Goal: Task Accomplishment & Management: Complete application form

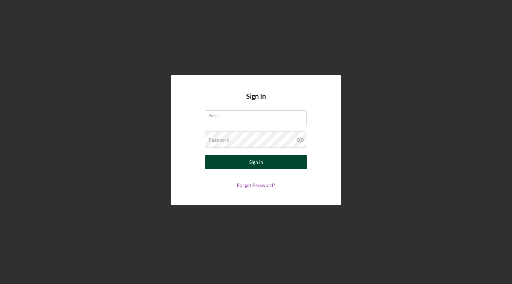
type input "[EMAIL_ADDRESS][DOMAIN_NAME]"
click at [245, 161] on button "Sign In" at bounding box center [256, 162] width 102 height 14
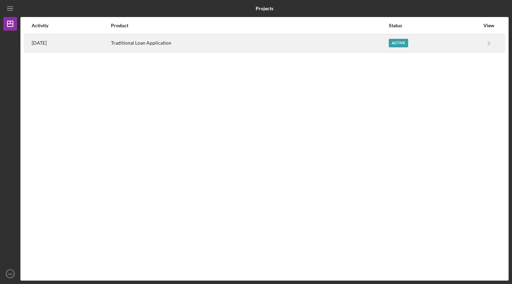
click at [446, 44] on div "Active" at bounding box center [434, 43] width 91 height 17
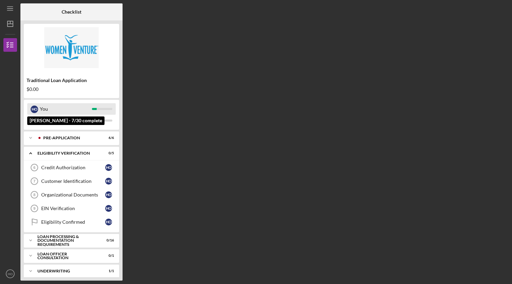
click at [75, 106] on div "You" at bounding box center [66, 109] width 52 height 12
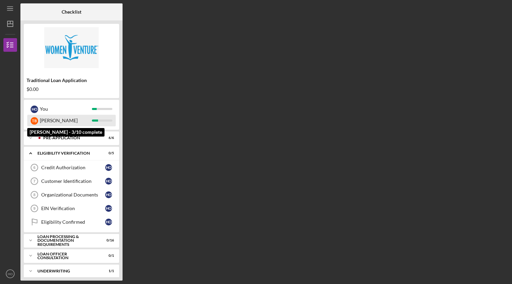
click at [77, 120] on div "[PERSON_NAME]" at bounding box center [66, 121] width 52 height 12
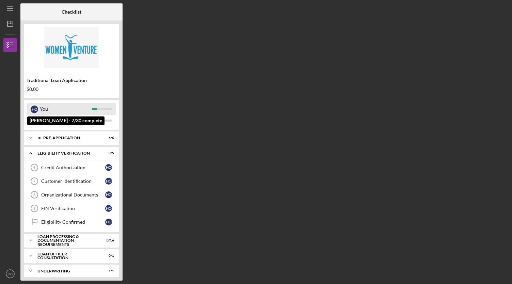
click at [81, 112] on div "You" at bounding box center [66, 109] width 52 height 12
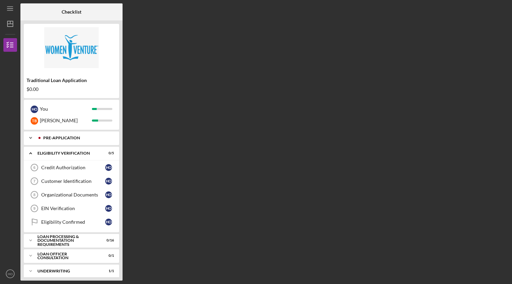
click at [78, 140] on div "Pre-Application" at bounding box center [76, 138] width 67 height 4
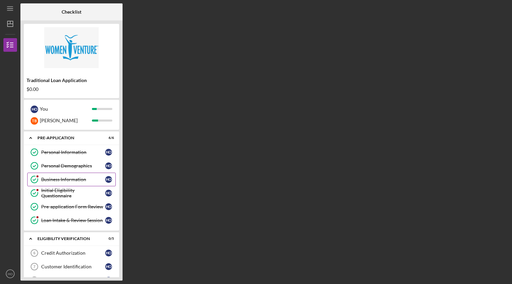
click at [61, 177] on div "Business Information" at bounding box center [73, 179] width 64 height 5
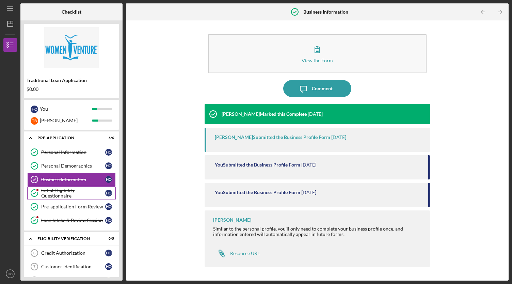
click at [74, 191] on div "Initial Eligibility Questionnaire" at bounding box center [73, 193] width 64 height 11
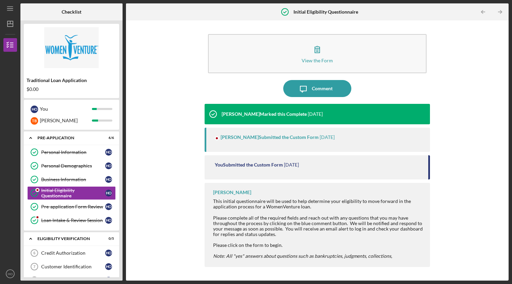
click at [234, 135] on div "[PERSON_NAME] Submitted the Custom Form" at bounding box center [270, 136] width 98 height 5
click at [78, 220] on div "Loan Intake & Review Session" at bounding box center [73, 219] width 64 height 5
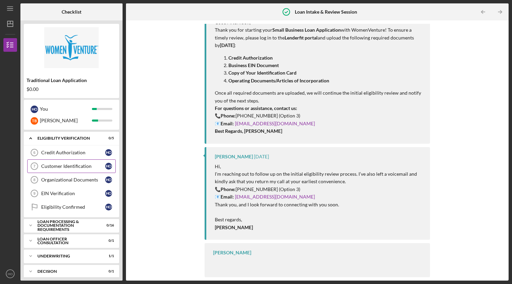
scroll to position [102, 0]
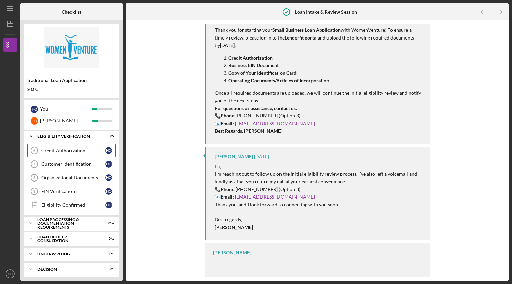
click at [61, 148] on div "Credit Authorization" at bounding box center [73, 150] width 64 height 5
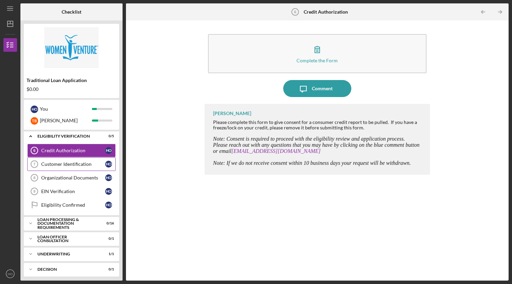
click at [56, 161] on div "Customer Identification" at bounding box center [73, 163] width 64 height 5
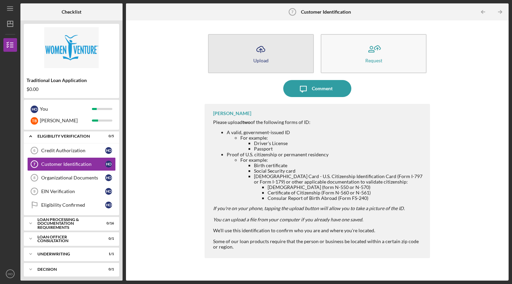
click at [259, 48] on icon "Icon/Upload" at bounding box center [260, 49] width 17 height 17
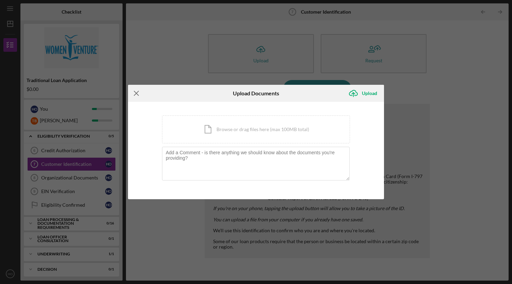
click at [141, 92] on icon "Icon/Menu Close" at bounding box center [136, 93] width 17 height 17
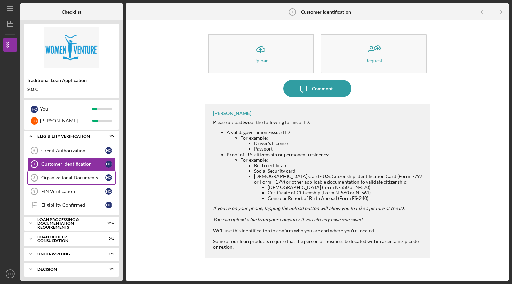
click at [79, 178] on link "Organizational Documents 8 Organizational Documents H O" at bounding box center [71, 178] width 88 height 14
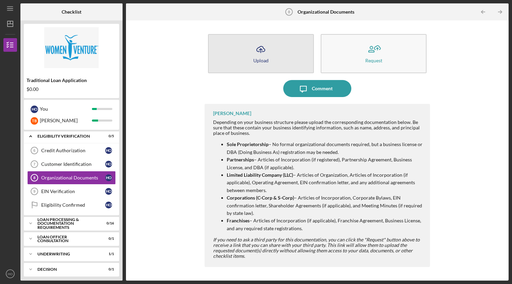
click at [262, 60] on div "Upload" at bounding box center [260, 60] width 15 height 5
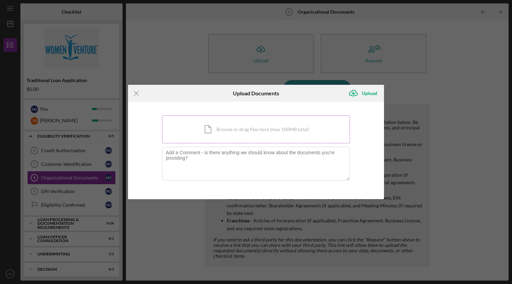
click at [260, 134] on div "Icon/Document Browse or drag files here (max 100MB total) Tap to choose files o…" at bounding box center [256, 129] width 188 height 28
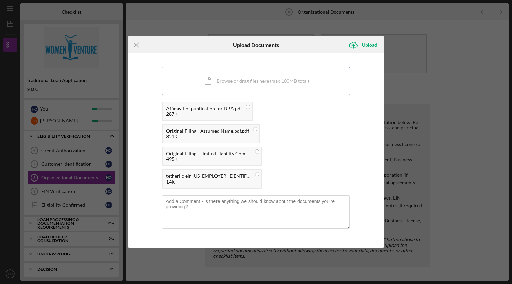
click at [243, 92] on div "Icon/Document Browse or drag files here (max 100MB total) Tap to choose files o…" at bounding box center [256, 81] width 188 height 28
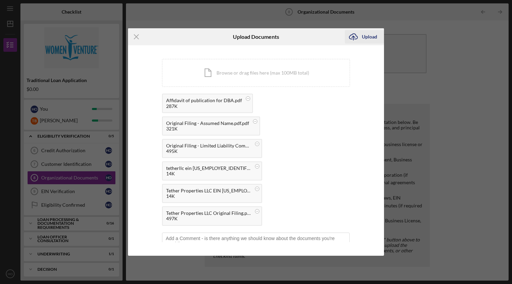
click at [362, 36] on div "Upload" at bounding box center [369, 37] width 15 height 14
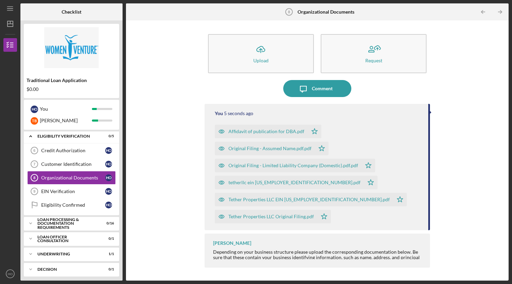
click at [286, 254] on div "Depending on your business structure please upload the corresponding documentat…" at bounding box center [318, 257] width 210 height 16
click at [228, 259] on div "Depending on your business structure please upload the corresponding documentat…" at bounding box center [318, 257] width 210 height 16
click at [235, 245] on div "[PERSON_NAME]" at bounding box center [232, 242] width 38 height 5
click at [236, 245] on div "[PERSON_NAME]" at bounding box center [232, 242] width 38 height 5
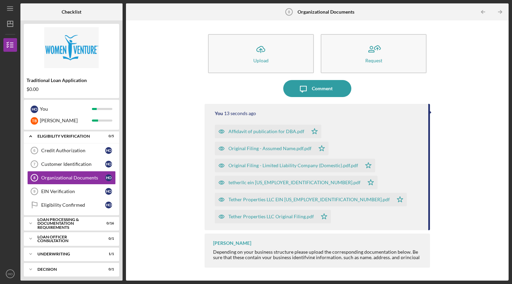
click at [329, 259] on div "[PERSON_NAME] Depending on your business structure please upload the correspond…" at bounding box center [317, 250] width 225 height 34
drag, startPoint x: 279, startPoint y: 257, endPoint x: 269, endPoint y: 260, distance: 10.6
click at [278, 258] on div "Depending on your business structure please upload the corresponding documentat…" at bounding box center [318, 257] width 210 height 16
click at [265, 260] on div "[PERSON_NAME] Depending on your business structure please upload the correspond…" at bounding box center [317, 250] width 225 height 34
click at [71, 190] on div "EIN Verification" at bounding box center [73, 191] width 64 height 5
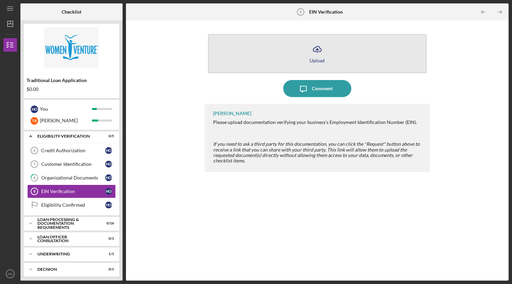
click at [311, 52] on icon "Icon/Upload" at bounding box center [317, 49] width 17 height 17
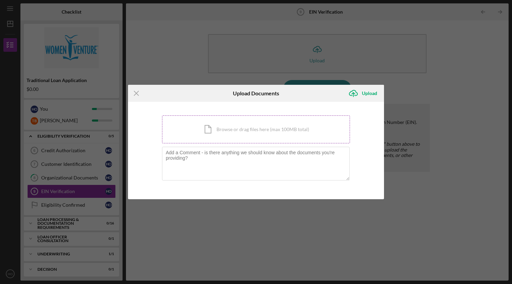
click at [231, 132] on div "Icon/Document Browse or drag files here (max 100MB total) Tap to choose files o…" at bounding box center [256, 129] width 188 height 28
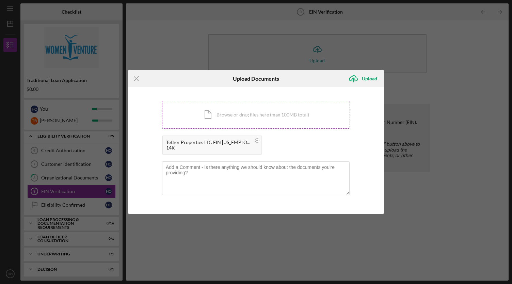
click at [214, 117] on div "Icon/Document Browse or drag files here (max 100MB total) Tap to choose files o…" at bounding box center [256, 115] width 188 height 28
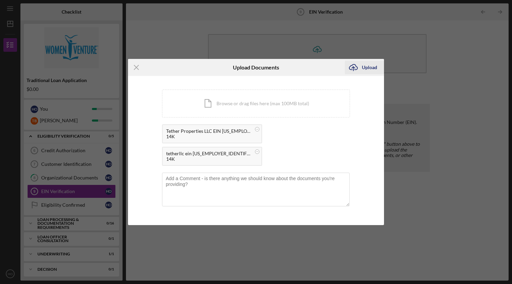
click at [369, 74] on div "Upload" at bounding box center [369, 68] width 15 height 14
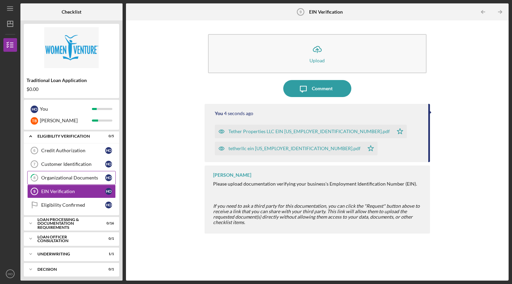
click at [73, 178] on div "Organizational Documents" at bounding box center [73, 177] width 64 height 5
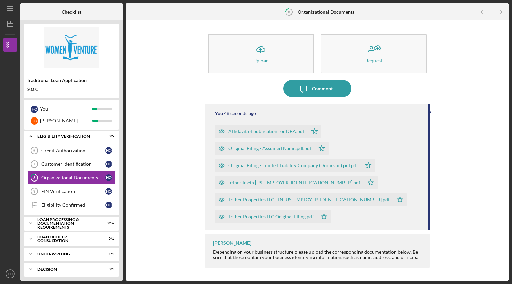
click at [398, 248] on div "[PERSON_NAME] Depending on your business structure please upload the correspond…" at bounding box center [317, 250] width 225 height 34
click at [392, 253] on div "Depending on your business structure please upload the corresponding documentat…" at bounding box center [318, 257] width 210 height 16
click at [391, 253] on div "Depending on your business structure please upload the corresponding documentat…" at bounding box center [318, 257] width 210 height 16
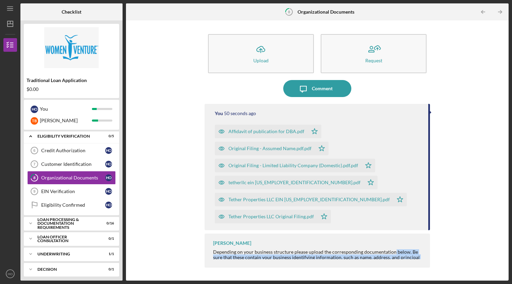
drag, startPoint x: 391, startPoint y: 253, endPoint x: 389, endPoint y: 300, distance: 46.7
click at [389, 283] on html "Icon/Menu 8 Organizational Documents Checklist Traditional Loan Application $0.…" at bounding box center [256, 142] width 512 height 284
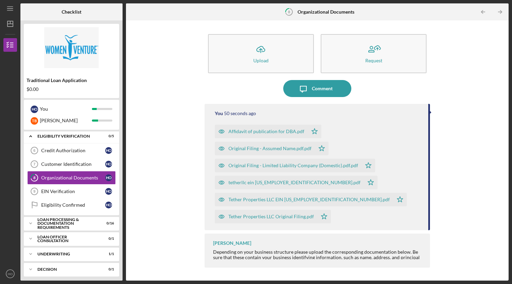
click at [370, 237] on div "[PERSON_NAME] Depending on your business structure please upload the correspond…" at bounding box center [317, 250] width 225 height 34
click at [372, 249] on div "Depending on your business structure please upload the corresponding documentat…" at bounding box center [318, 257] width 210 height 16
click at [426, 247] on div "[PERSON_NAME] Depending on your business structure please upload the correspond…" at bounding box center [317, 250] width 225 height 34
click at [431, 251] on div "Icon/Upload Upload Request Icon/Message Comment You 52 seconds ago Affidavit of…" at bounding box center [317, 150] width 376 height 253
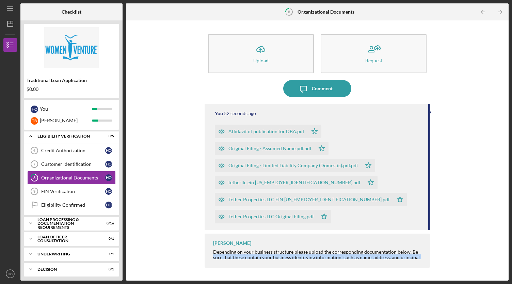
drag, startPoint x: 429, startPoint y: 250, endPoint x: 425, endPoint y: 263, distance: 13.5
click at [425, 263] on div "[PERSON_NAME] Depending on your business structure please upload the correspond…" at bounding box center [317, 250] width 225 height 34
click at [423, 258] on div "Depending on your business structure please upload the corresponding documentat…" at bounding box center [318, 257] width 210 height 16
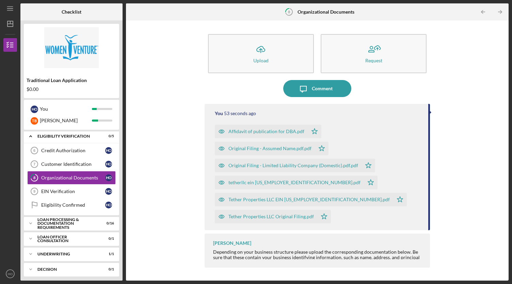
click at [417, 252] on div "Depending on your business structure please upload the corresponding documentat…" at bounding box center [318, 257] width 210 height 16
click at [415, 252] on div "Depending on your business structure please upload the corresponding documentat…" at bounding box center [318, 257] width 210 height 16
click at [75, 189] on div "EIN Verification" at bounding box center [73, 191] width 64 height 5
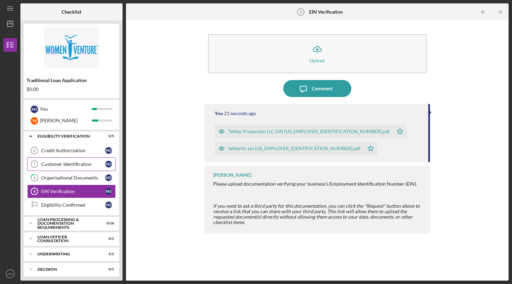
click at [62, 166] on link "Customer Identification 7 Customer Identification H O" at bounding box center [71, 164] width 88 height 14
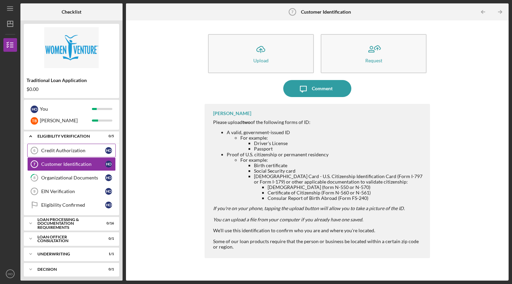
click at [67, 149] on div "Credit Authorization" at bounding box center [73, 150] width 64 height 5
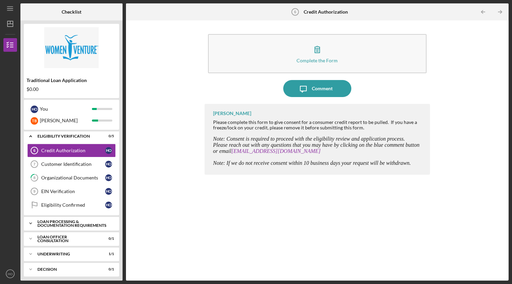
click at [61, 220] on div "Loan Processing & Documentation Requirements" at bounding box center [73, 224] width 73 height 8
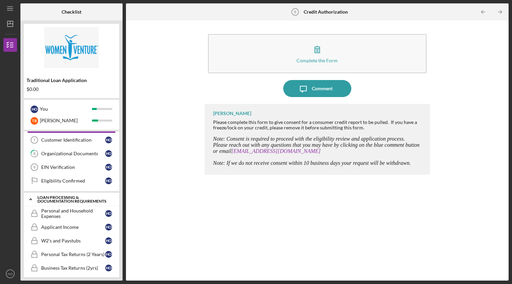
scroll to position [136, 0]
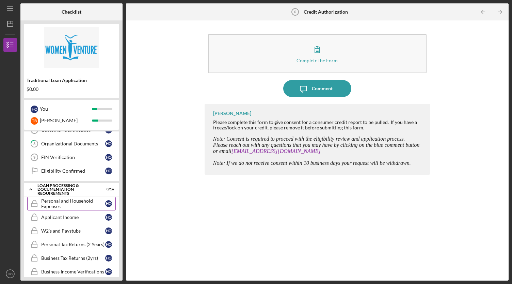
click at [67, 203] on div "Personal and Household Expenses" at bounding box center [73, 203] width 64 height 11
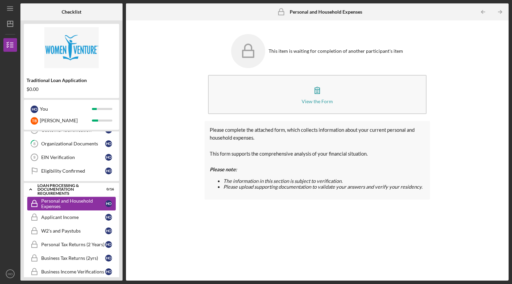
click at [67, 203] on div "Personal and Household Expenses" at bounding box center [73, 203] width 64 height 11
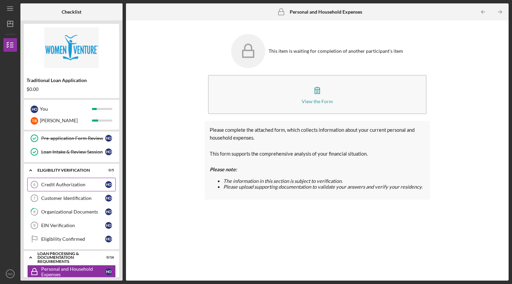
click at [72, 183] on div "Credit Authorization" at bounding box center [73, 184] width 64 height 5
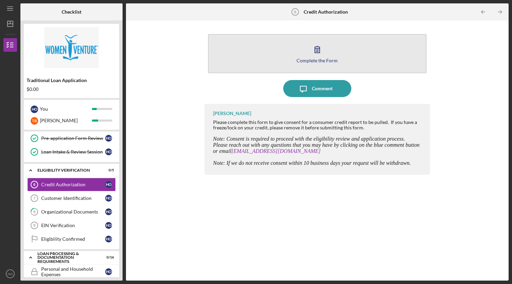
click at [322, 61] on div "Complete the Form" at bounding box center [316, 60] width 41 height 5
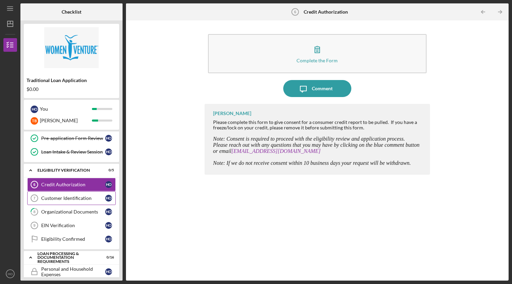
click at [74, 196] on div "Customer Identification" at bounding box center [73, 197] width 64 height 5
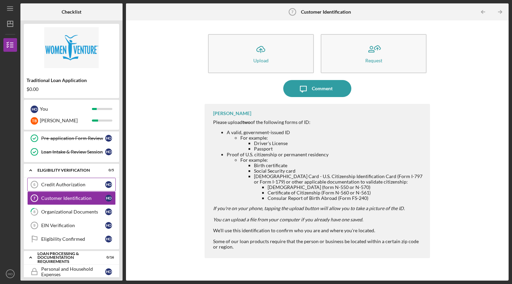
click at [75, 185] on link "Credit Authorization 6 Credit Authorization H O" at bounding box center [71, 185] width 88 height 14
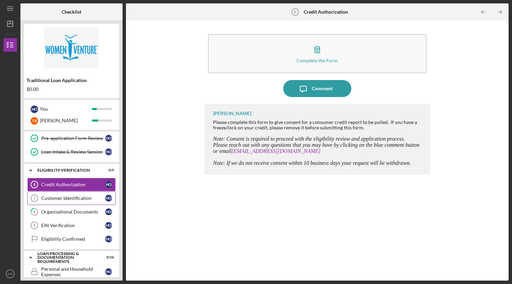
click at [64, 197] on div "Customer Identification" at bounding box center [73, 197] width 64 height 5
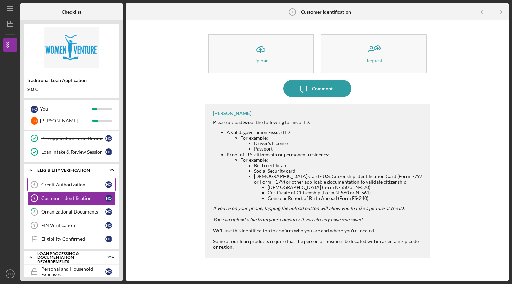
click at [70, 188] on link "Credit Authorization 6 Credit Authorization H O" at bounding box center [71, 185] width 88 height 14
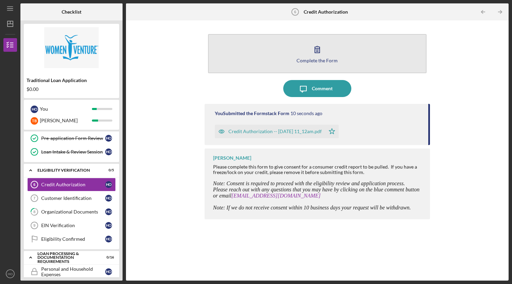
click at [312, 58] on div "Complete the Form" at bounding box center [316, 60] width 41 height 5
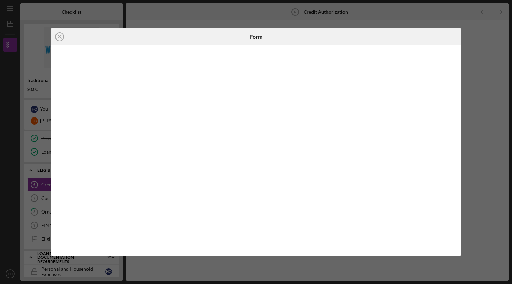
click at [70, 39] on div "Icon/Close" at bounding box center [119, 36] width 136 height 17
click at [61, 37] on icon "Icon/Close" at bounding box center [59, 36] width 17 height 17
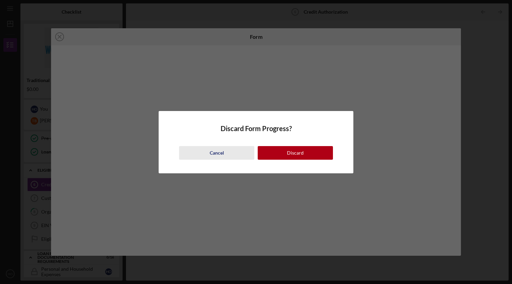
click at [223, 154] on div "Cancel" at bounding box center [217, 153] width 14 height 14
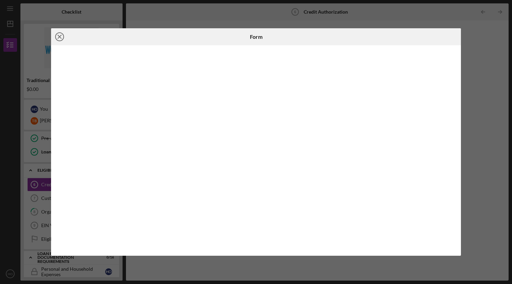
click at [55, 36] on icon "Icon/Close" at bounding box center [59, 36] width 17 height 17
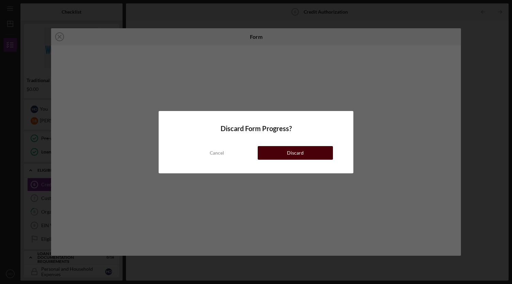
click at [329, 154] on button "Discard" at bounding box center [295, 153] width 75 height 14
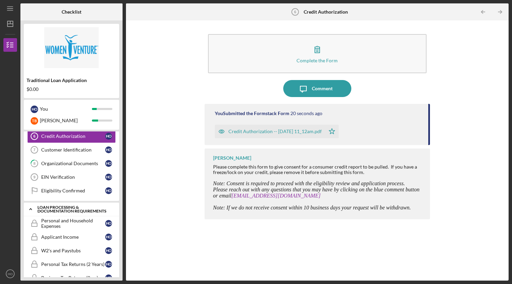
scroll to position [68, 0]
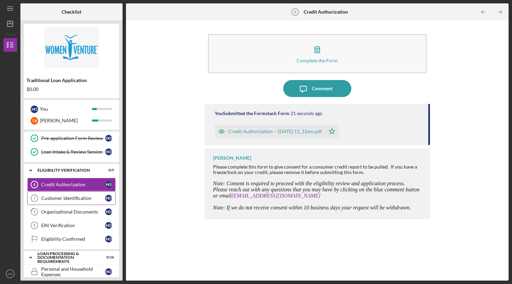
click at [67, 199] on link "Customer Identification 7 Customer Identification H O" at bounding box center [71, 198] width 88 height 14
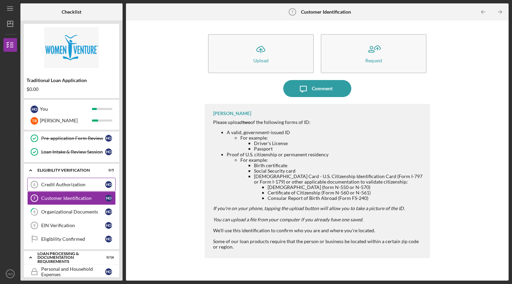
scroll to position [102, 0]
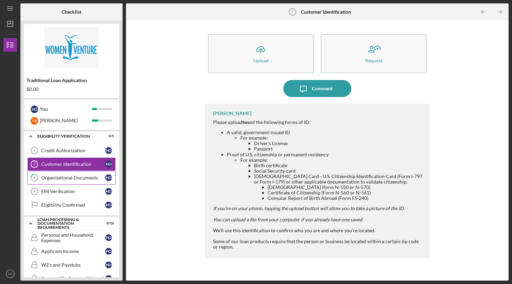
click at [77, 178] on div "Organizational Documents" at bounding box center [73, 177] width 64 height 5
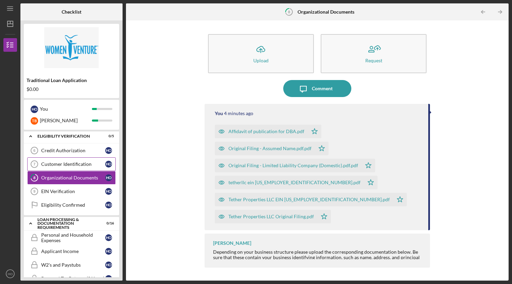
click at [85, 163] on div "Customer Identification" at bounding box center [73, 163] width 64 height 5
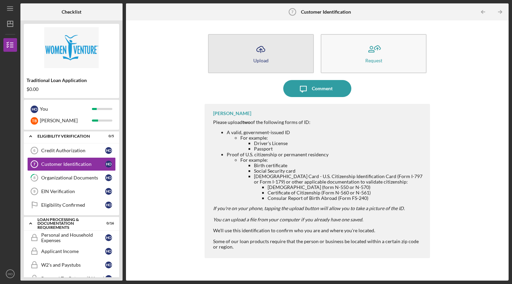
click at [282, 60] on button "Icon/Upload Upload" at bounding box center [261, 53] width 106 height 39
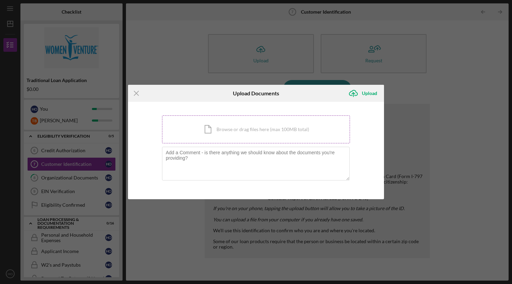
click at [262, 125] on div "Icon/Document Browse or drag files here (max 100MB total) Tap to choose files o…" at bounding box center [256, 129] width 188 height 28
click at [250, 129] on div "Icon/Document Browse or drag files here (max 100MB total) Tap to choose files o…" at bounding box center [256, 129] width 188 height 28
click at [249, 130] on div "Icon/Document Browse or drag files here (max 100MB total) Tap to choose files o…" at bounding box center [256, 129] width 188 height 28
click at [137, 92] on icon "Icon/Menu Close" at bounding box center [136, 93] width 17 height 17
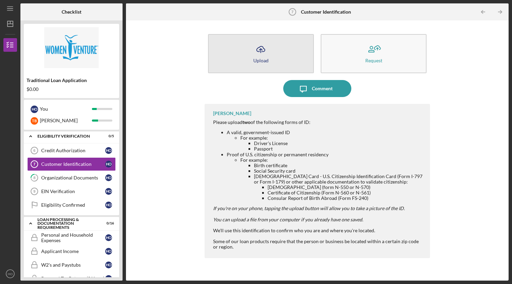
click at [267, 49] on icon "Icon/Upload" at bounding box center [260, 49] width 17 height 17
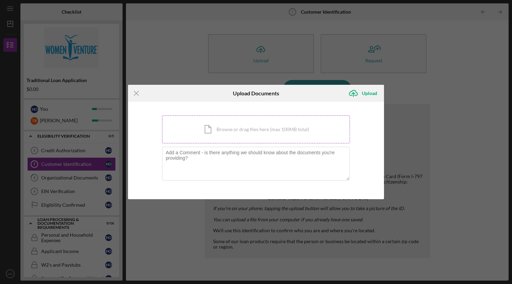
click at [261, 132] on div "Icon/Document Browse or drag files here (max 100MB total) Tap to choose files o…" at bounding box center [256, 129] width 188 height 28
click at [240, 130] on div "Icon/Document Browse or drag files here (max 100MB total) Tap to choose files o…" at bounding box center [256, 129] width 188 height 28
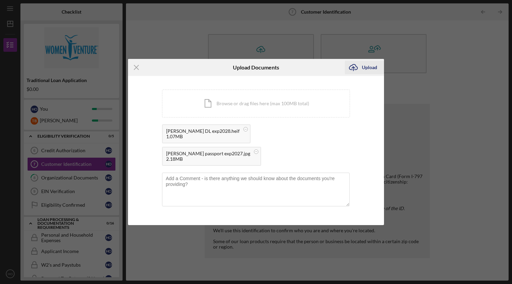
click at [367, 74] on div "Upload" at bounding box center [369, 68] width 15 height 14
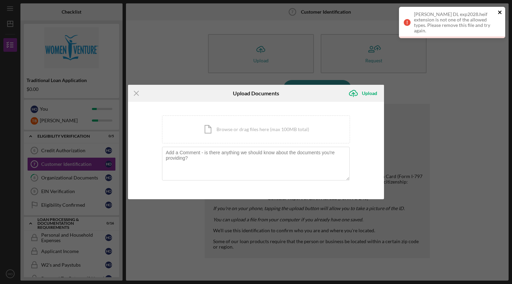
click at [501, 12] on icon "close" at bounding box center [500, 12] width 5 height 5
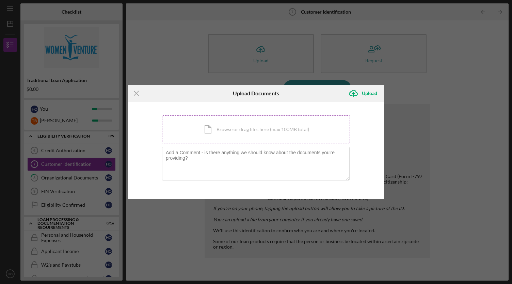
click at [259, 131] on div "Icon/Document Browse or drag files here (max 100MB total) Tap to choose files o…" at bounding box center [256, 129] width 188 height 28
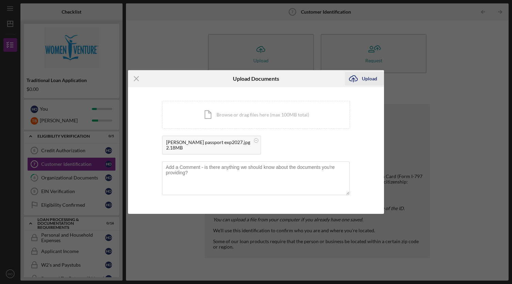
click at [368, 80] on div "Upload" at bounding box center [369, 79] width 15 height 14
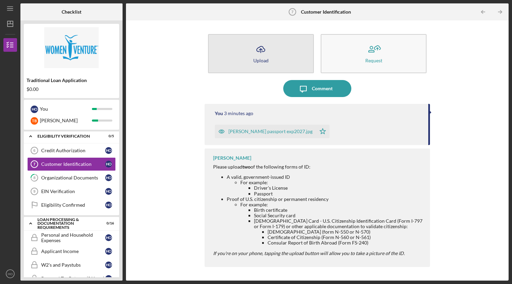
click at [285, 60] on button "Icon/Upload Upload" at bounding box center [261, 53] width 106 height 39
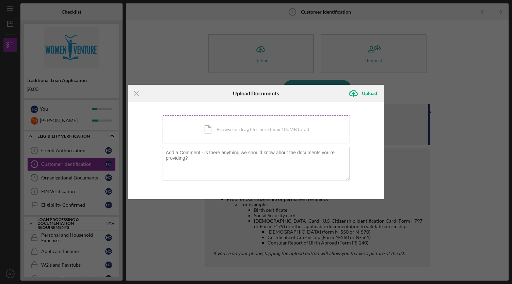
click at [245, 131] on div "Icon/Document Browse or drag files here (max 100MB total) Tap to choose files o…" at bounding box center [256, 129] width 188 height 28
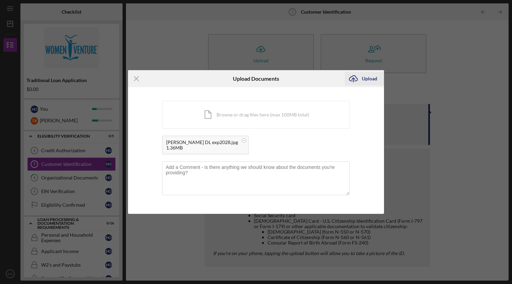
click at [379, 79] on button "Icon/Upload Upload" at bounding box center [364, 79] width 39 height 14
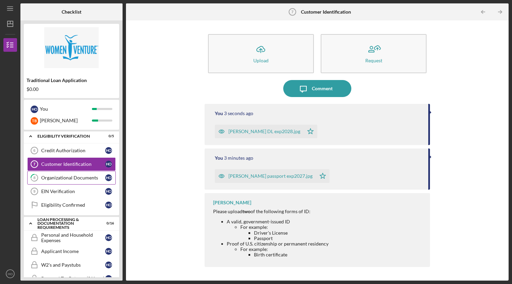
click at [84, 175] on div "Organizational Documents" at bounding box center [73, 177] width 64 height 5
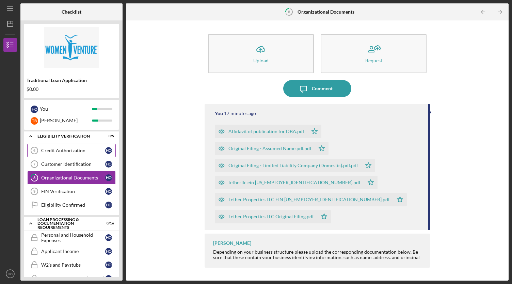
click at [79, 148] on div "Credit Authorization" at bounding box center [73, 150] width 64 height 5
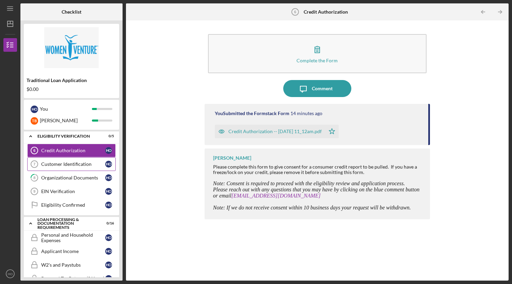
click at [75, 159] on link "Customer Identification 7 Customer Identification H O" at bounding box center [71, 164] width 88 height 14
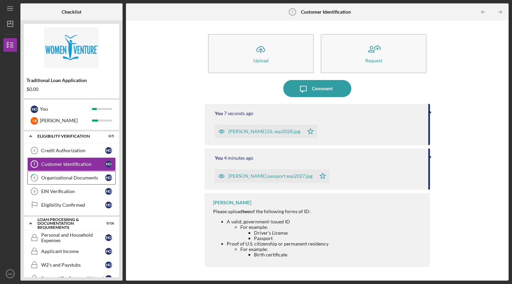
click at [77, 175] on div "Organizational Documents" at bounding box center [73, 177] width 64 height 5
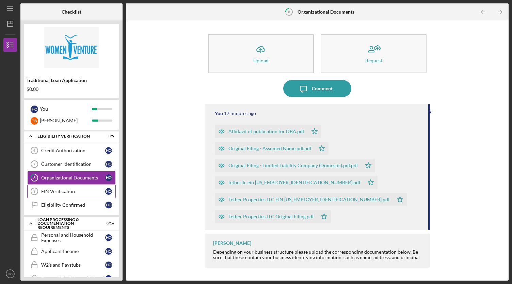
click at [75, 185] on link "EIN Verification 9 EIN Verification H O" at bounding box center [71, 191] width 88 height 14
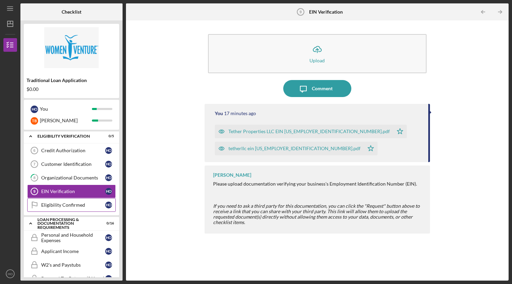
click at [74, 202] on div "Eligibility Confirmed" at bounding box center [73, 204] width 64 height 5
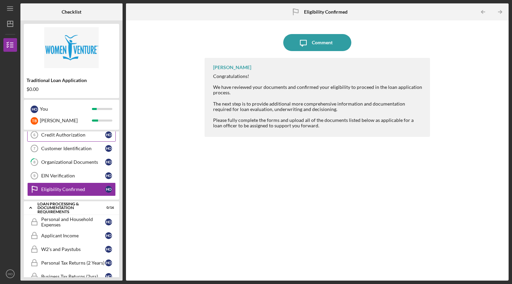
scroll to position [68, 0]
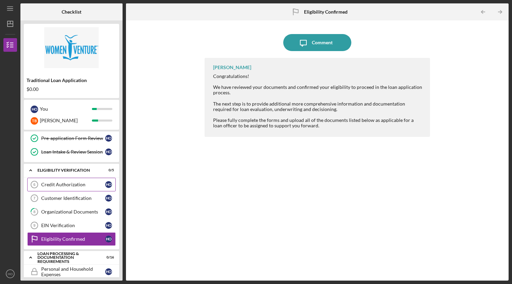
click at [80, 183] on div "Credit Authorization" at bounding box center [73, 184] width 64 height 5
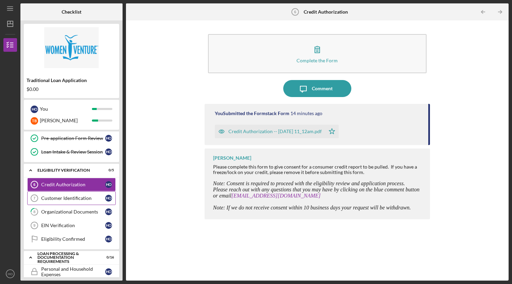
click at [78, 195] on div "Customer Identification" at bounding box center [73, 197] width 64 height 5
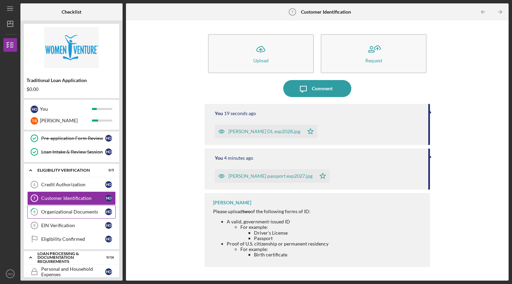
click at [78, 205] on link "8 Organizational Documents H O" at bounding box center [71, 212] width 88 height 14
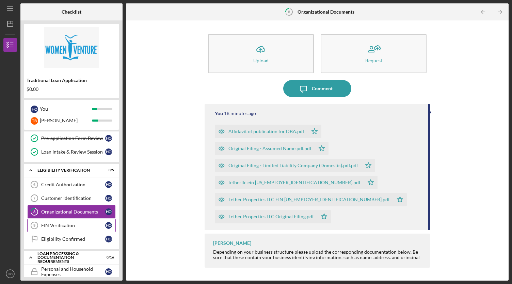
click at [93, 223] on div "EIN Verification" at bounding box center [73, 225] width 64 height 5
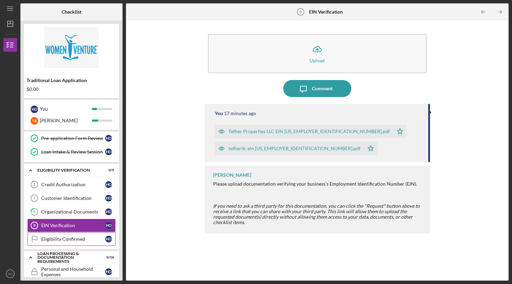
click at [80, 236] on div "Eligibility Confirmed" at bounding box center [73, 238] width 64 height 5
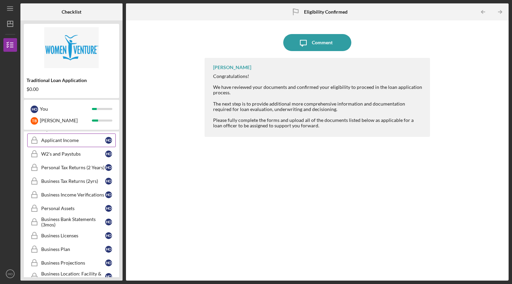
scroll to position [150, 0]
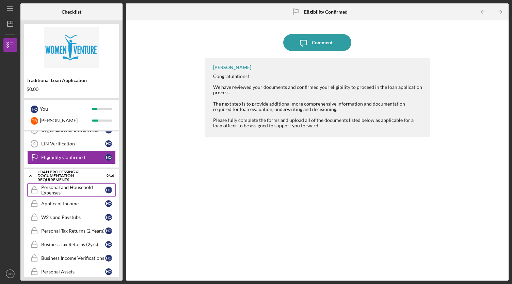
click at [73, 188] on div "Personal and Household Expenses" at bounding box center [73, 189] width 64 height 11
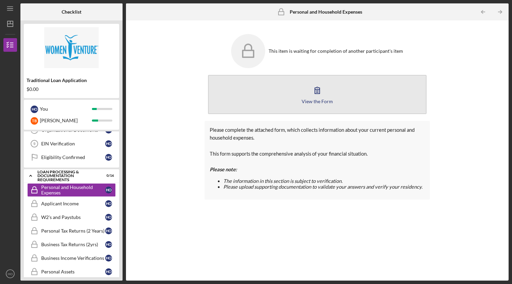
click at [320, 101] on div "View the Form" at bounding box center [317, 101] width 31 height 5
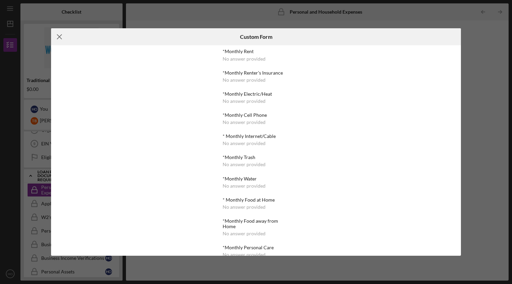
click at [62, 34] on icon "Icon/Menu Close" at bounding box center [59, 36] width 17 height 17
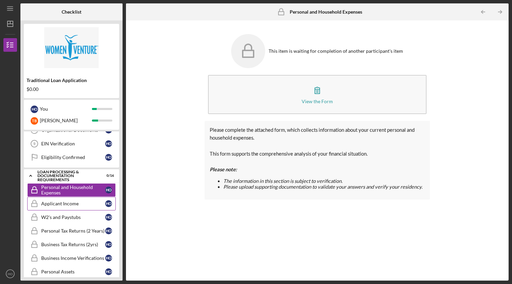
click at [75, 201] on div "Applicant Income" at bounding box center [73, 203] width 64 height 5
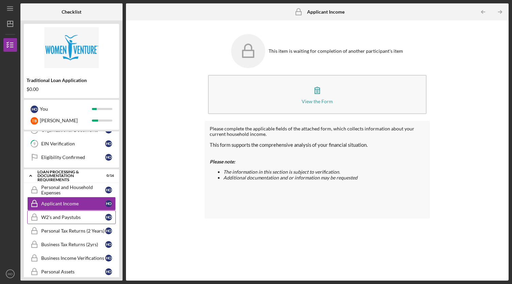
click at [80, 214] on div "W2's and Paystubs" at bounding box center [73, 216] width 64 height 5
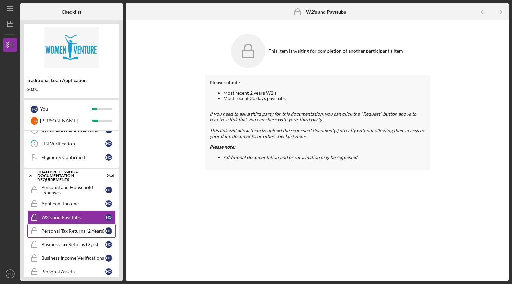
click at [80, 228] on div "Personal Tax Returns (2 Years)" at bounding box center [73, 230] width 64 height 5
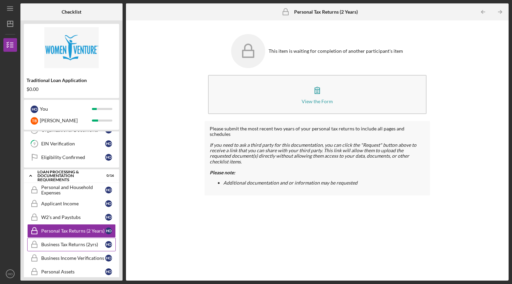
click at [76, 242] on div "Business Tax Returns (2yrs)" at bounding box center [73, 244] width 64 height 5
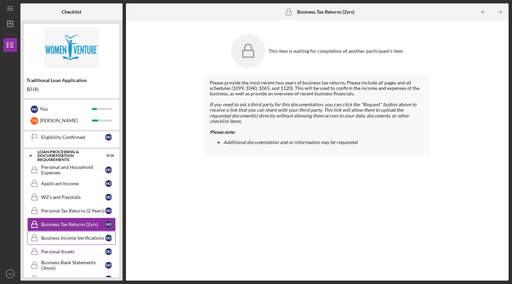
scroll to position [184, 0]
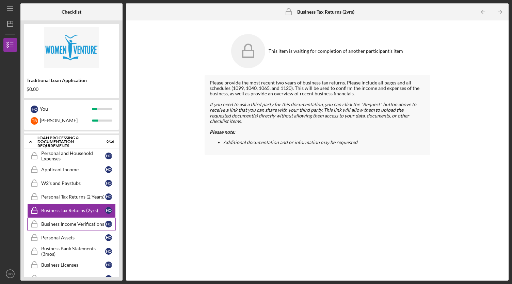
click at [80, 217] on link "Business Income Verifications Business Income Verifications H O" at bounding box center [71, 224] width 88 height 14
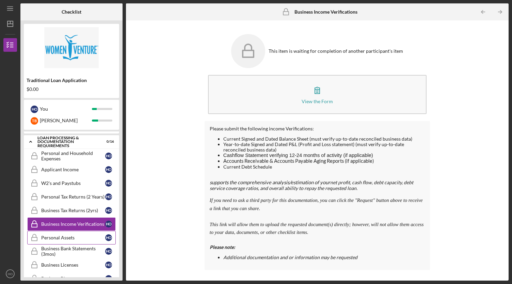
click at [79, 231] on link "Personal Assets Personal Assets H O" at bounding box center [71, 238] width 88 height 14
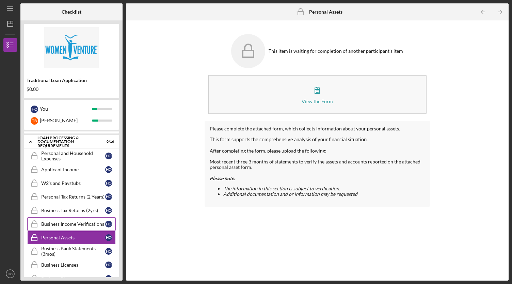
click at [83, 221] on div "Business Income Verifications" at bounding box center [73, 223] width 64 height 5
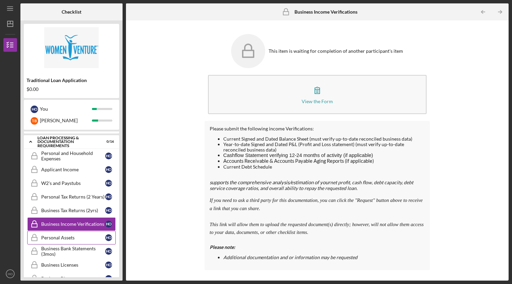
click at [79, 237] on link "Personal Assets Personal Assets H O" at bounding box center [71, 238] width 88 height 14
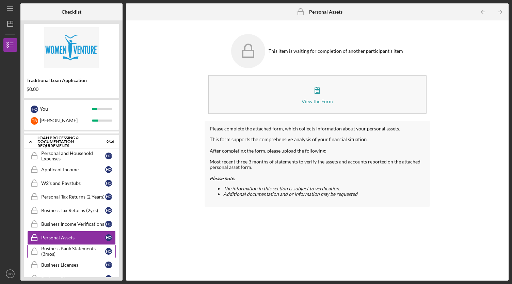
click at [79, 246] on div "Business Bank Statements (3mos)" at bounding box center [73, 251] width 64 height 11
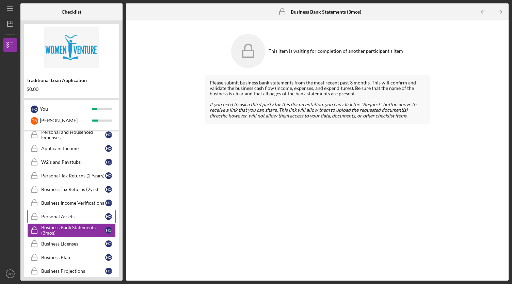
scroll to position [252, 0]
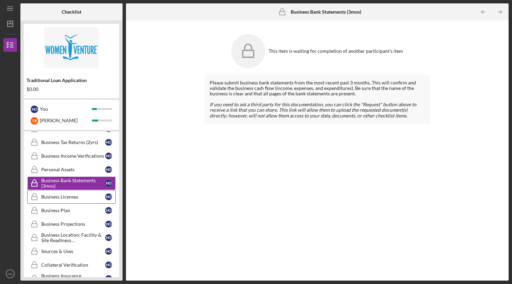
click at [79, 197] on link "Business Licenses Business Licenses H O" at bounding box center [71, 197] width 88 height 14
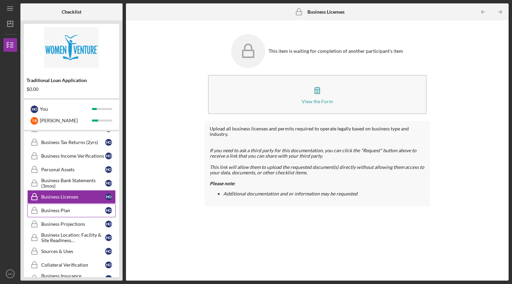
click at [75, 210] on link "Business Plan Business Plan H O" at bounding box center [71, 211] width 88 height 14
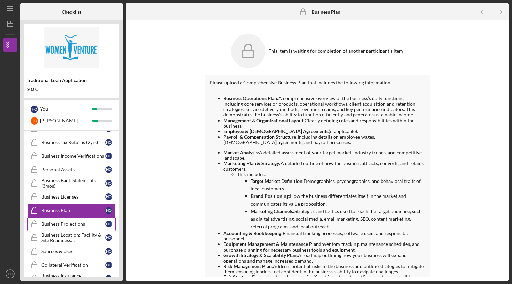
click at [76, 217] on link "Business Projections Business Projections H O" at bounding box center [71, 224] width 88 height 14
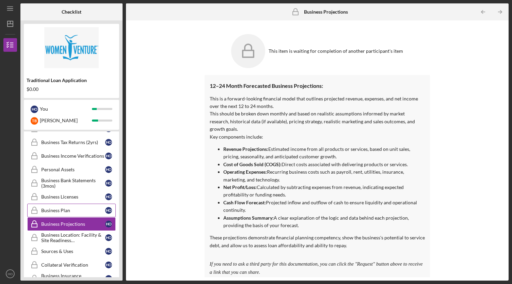
click at [75, 208] on div "Business Plan" at bounding box center [73, 210] width 64 height 5
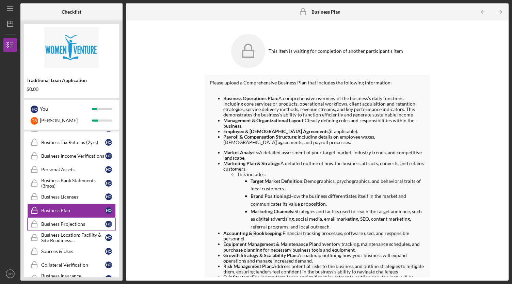
click at [74, 217] on link "Business Projections Business Projections H O" at bounding box center [71, 224] width 88 height 14
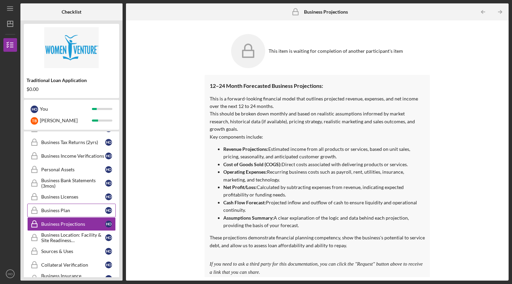
click at [77, 208] on div "Business Plan" at bounding box center [73, 210] width 64 height 5
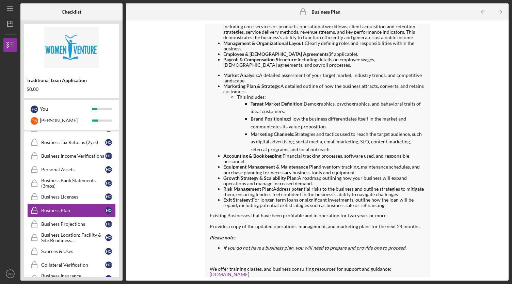
scroll to position [99, 0]
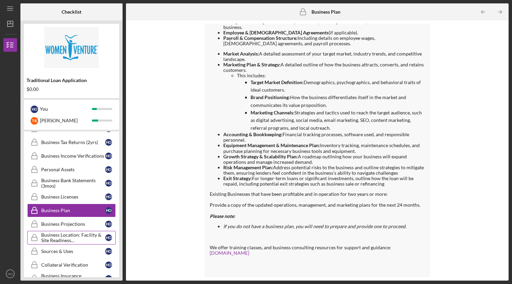
click at [60, 232] on div "Business Location: Facility & Site Readiness Documentation" at bounding box center [73, 237] width 64 height 11
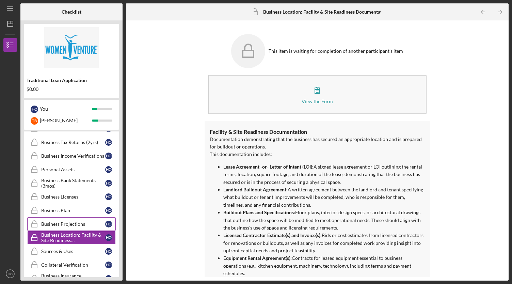
click at [62, 221] on div "Business Projections" at bounding box center [73, 223] width 64 height 5
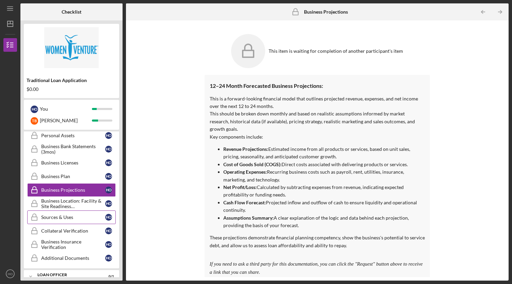
scroll to position [320, 0]
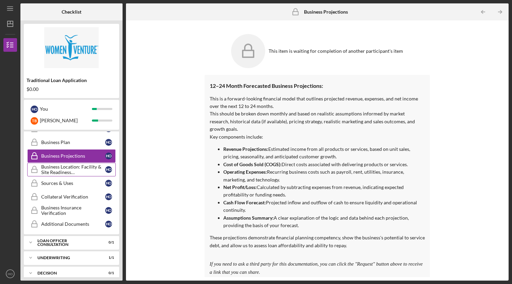
click at [64, 163] on link "Business Location: Facility & Site Readiness Documentation Business Location: F…" at bounding box center [71, 170] width 88 height 14
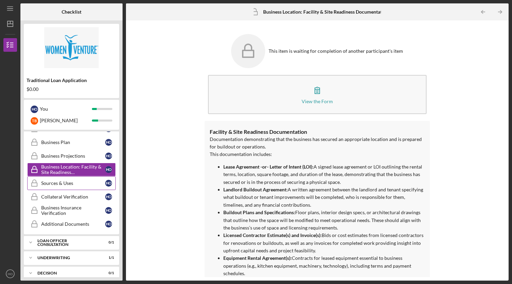
click at [61, 180] on div "Sources & Uses" at bounding box center [73, 182] width 64 height 5
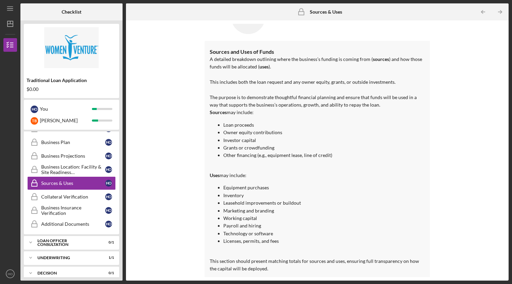
scroll to position [35, 0]
click at [80, 194] on link "Collateral Verification Collateral Verification H O" at bounding box center [71, 197] width 88 height 14
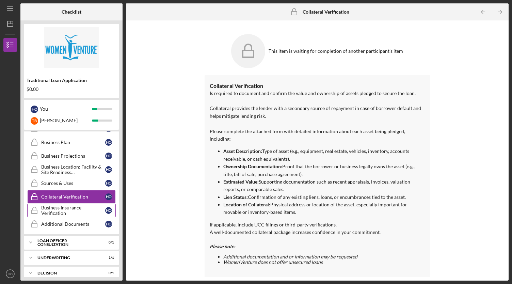
click at [78, 205] on div "Business Insurance Verification" at bounding box center [73, 210] width 64 height 11
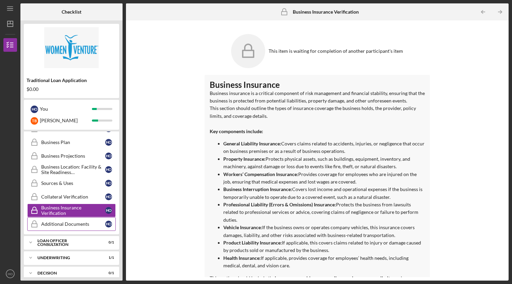
click at [72, 221] on div "Additional Documents" at bounding box center [73, 223] width 64 height 5
